Goal: Task Accomplishment & Management: Use online tool/utility

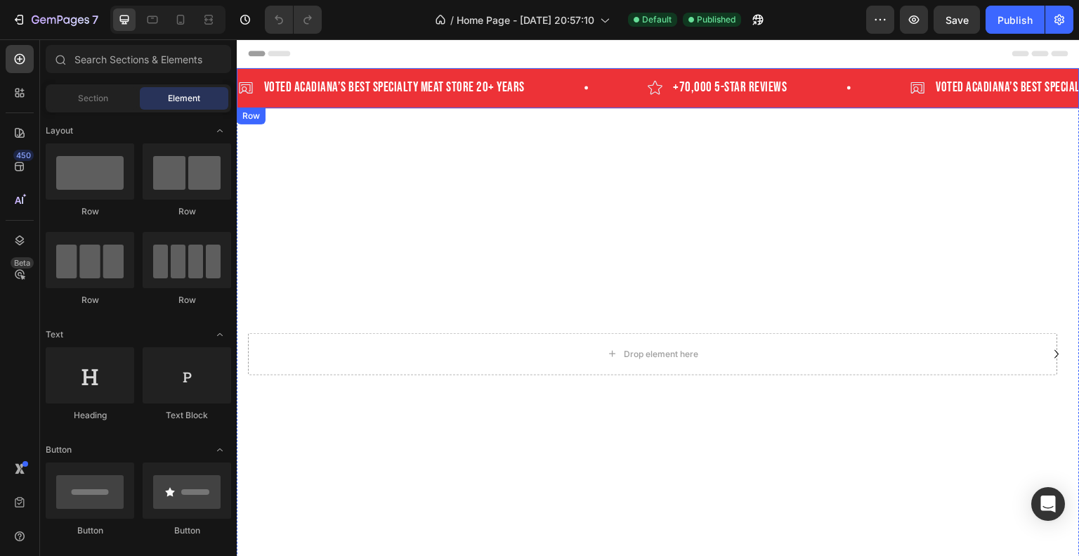
click at [583, 69] on div "Icon Voted Acadiana’s Best Specialty Meat Store 20+ years Text Block Row Icon +…" at bounding box center [658, 88] width 843 height 40
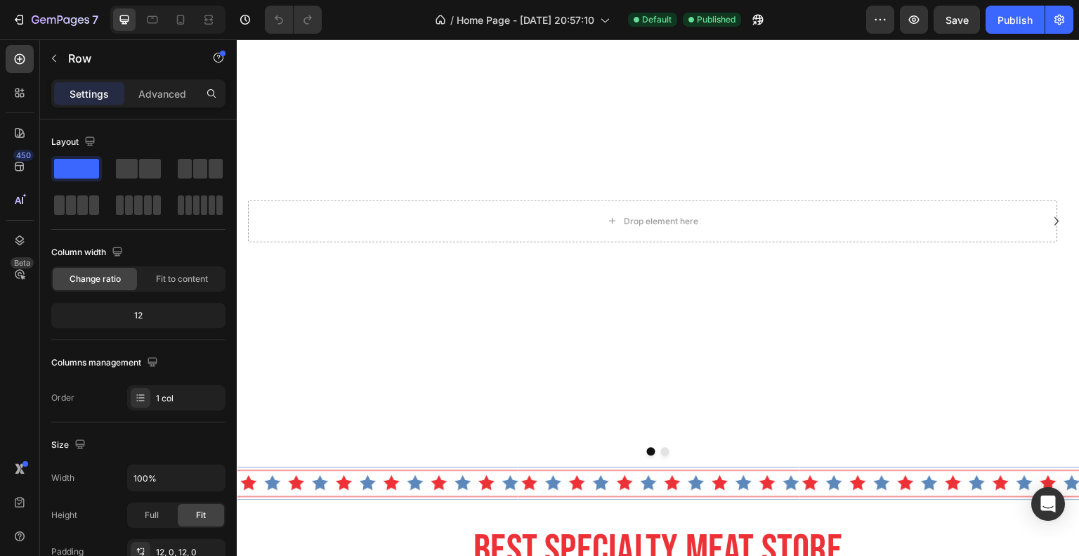
scroll to position [492, 0]
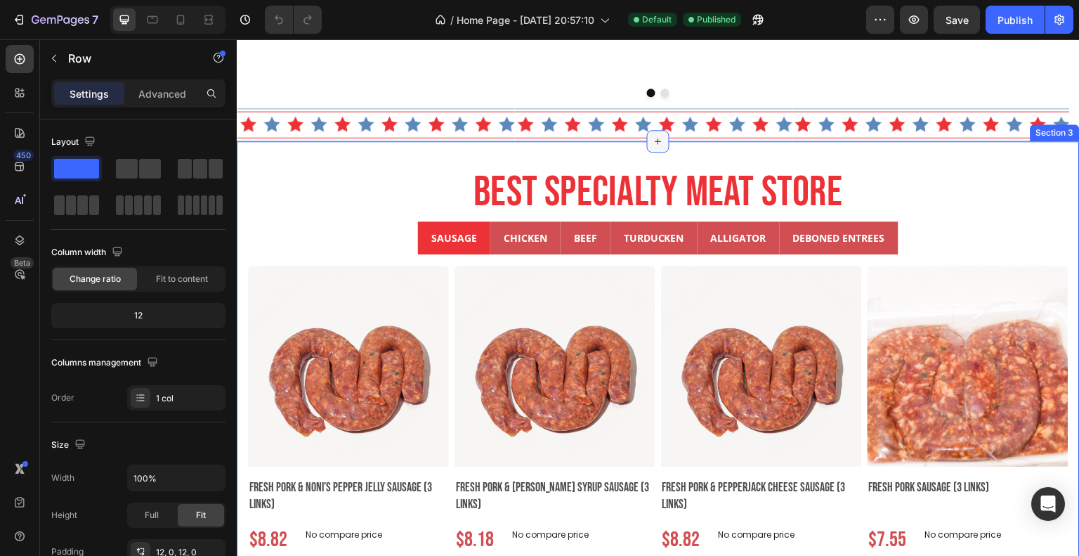
click at [647, 147] on div at bounding box center [658, 141] width 22 height 22
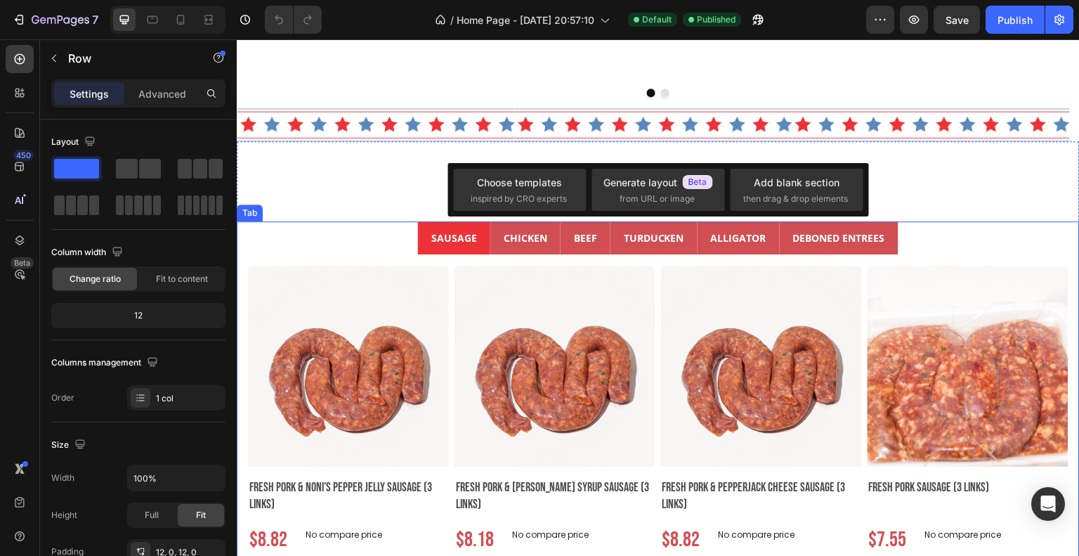
click at [374, 203] on h2 "Best Specialty Meat Store" at bounding box center [658, 193] width 843 height 58
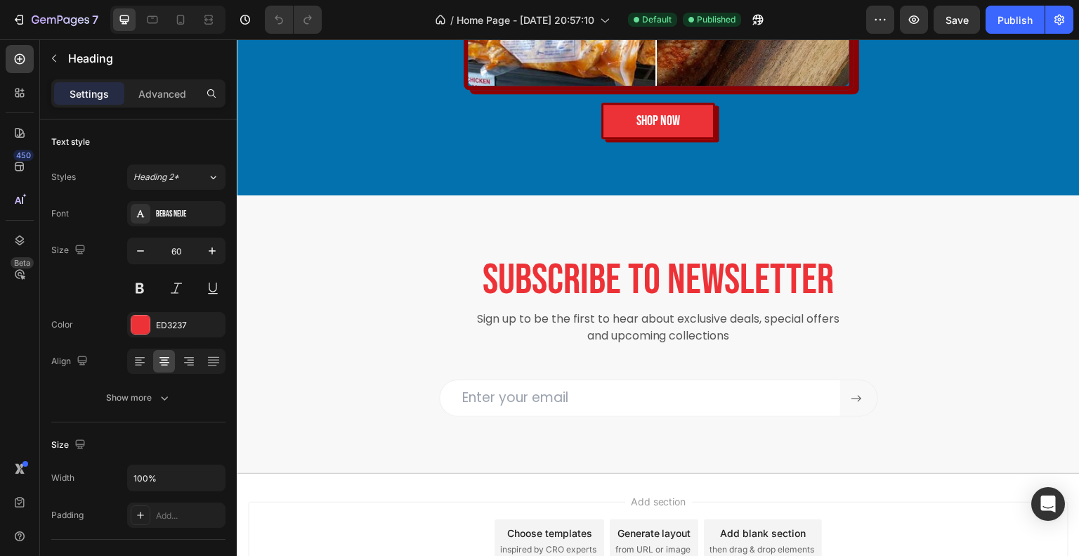
scroll to position [4216, 0]
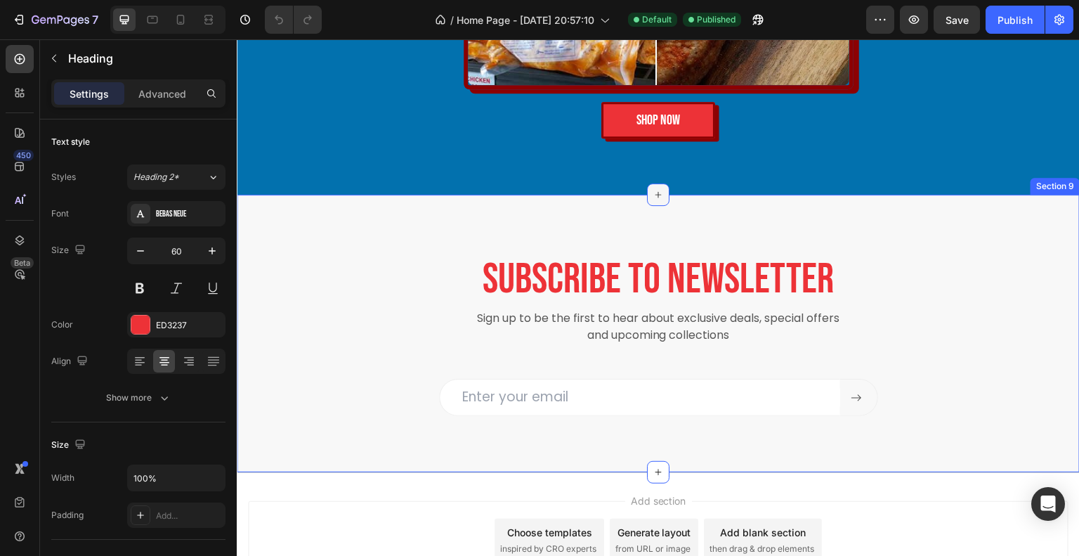
click at [657, 189] on icon at bounding box center [658, 194] width 11 height 11
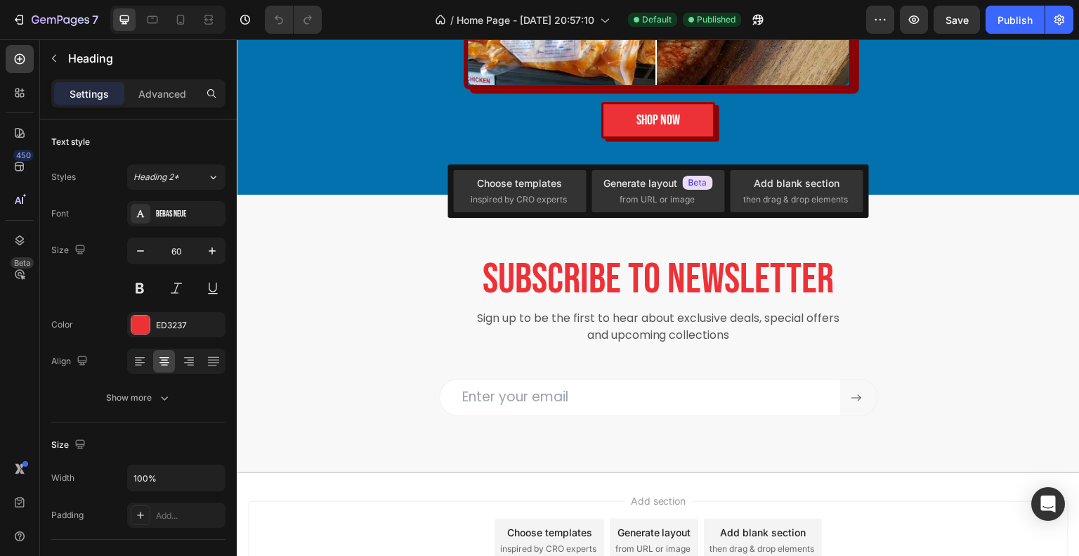
click at [895, 501] on div "Add section Choose templates inspired by CRO experts Generate layout from URL o…" at bounding box center [658, 539] width 821 height 77
